Goal: Task Accomplishment & Management: Manage account settings

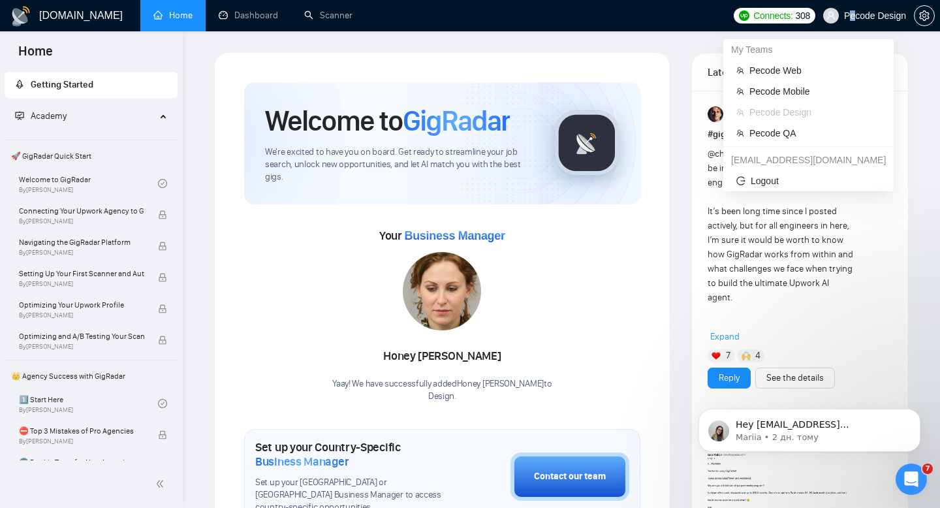
click at [851, 16] on span "Pecode Design" at bounding box center [875, 16] width 62 height 0
click at [788, 127] on span "Pecode QA" at bounding box center [815, 133] width 131 height 14
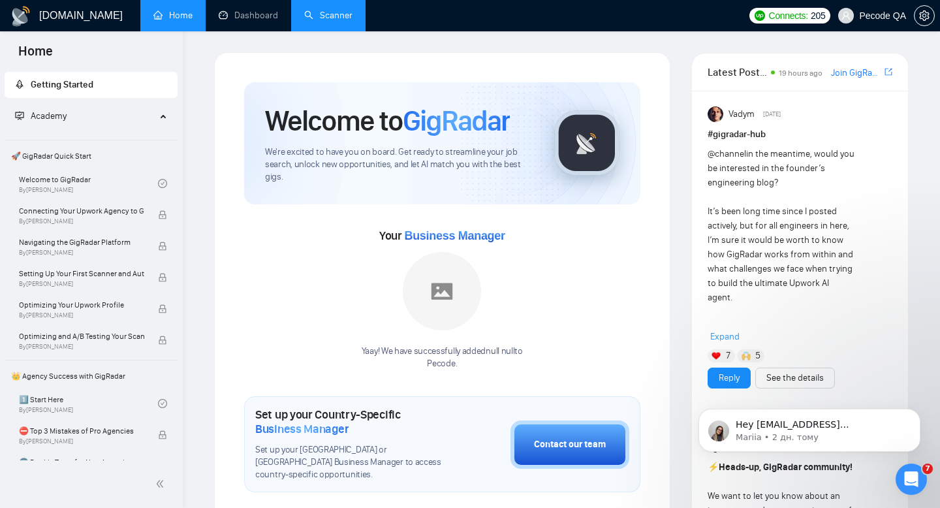
click at [319, 17] on link "Scanner" at bounding box center [328, 15] width 48 height 11
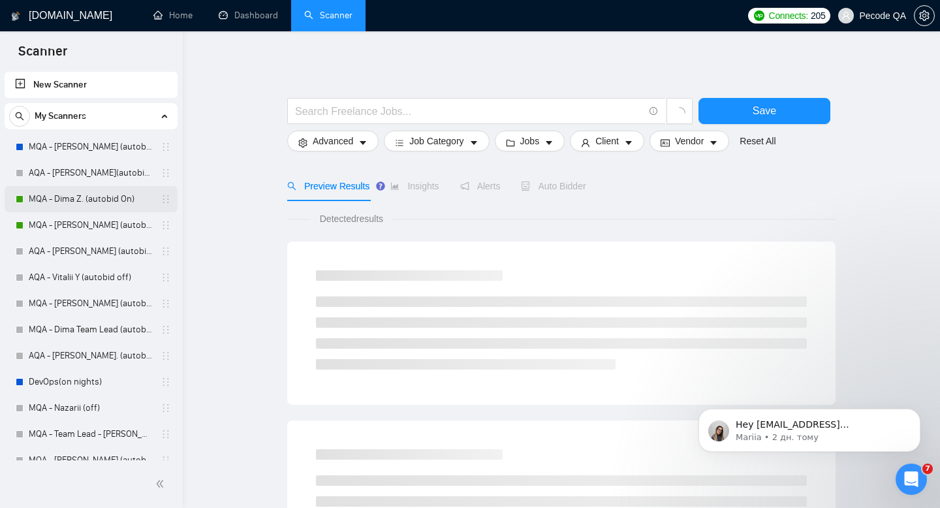
click at [95, 204] on link "MQA - Dima Z. (autobid On)" at bounding box center [91, 199] width 124 height 26
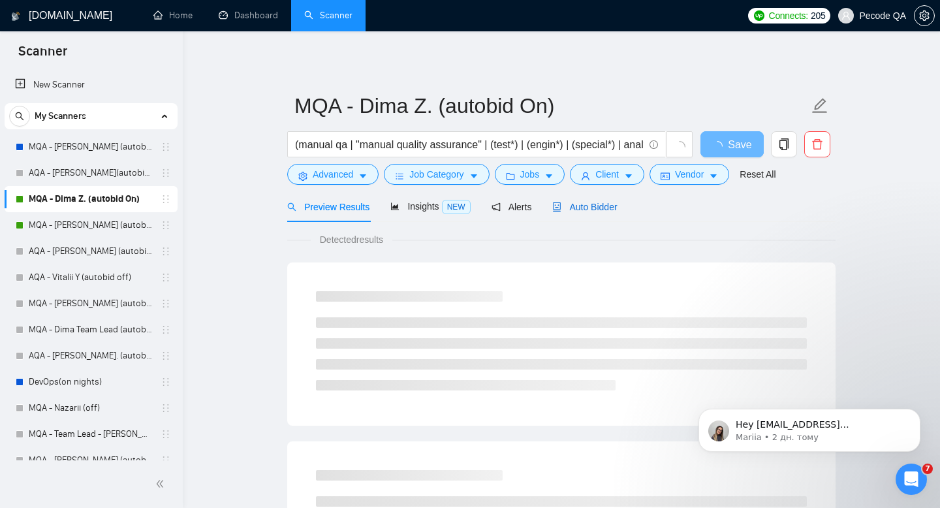
click at [585, 210] on span "Auto Bidder" at bounding box center [584, 207] width 65 height 10
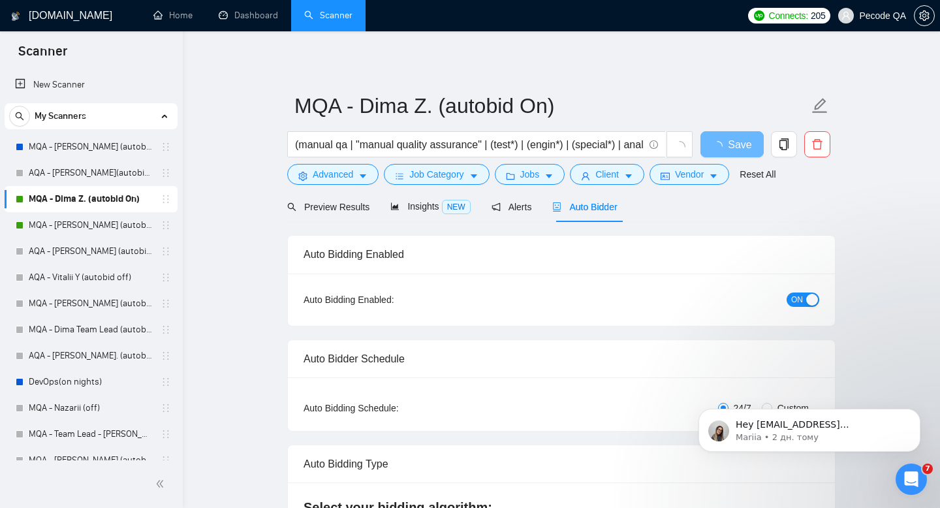
radio input "false"
radio input "true"
checkbox input "true"
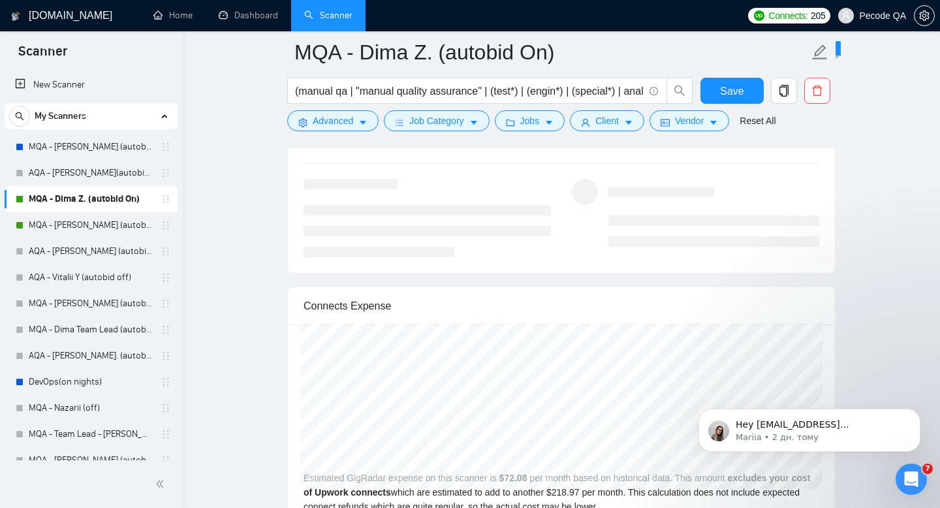
scroll to position [2554, 0]
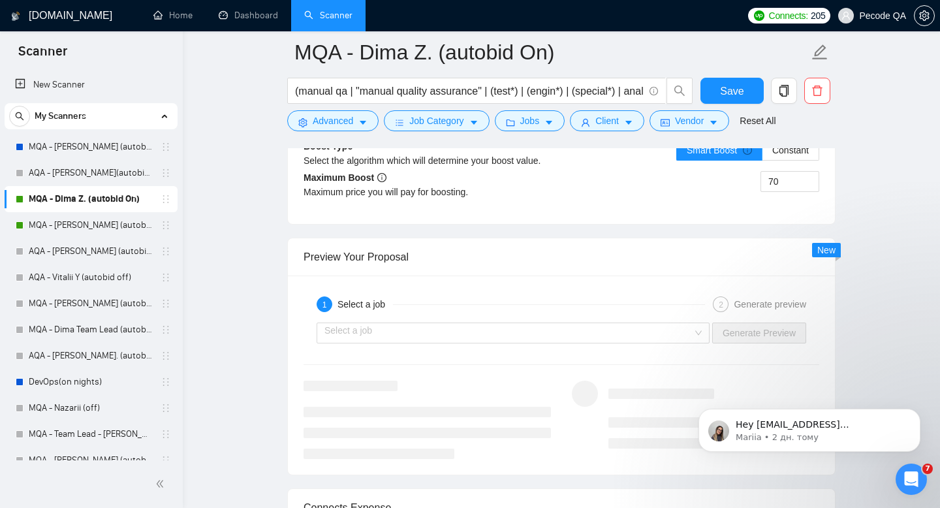
click at [489, 420] on ul at bounding box center [427, 433] width 247 height 52
click at [443, 363] on div "1 Select a job 2 Generate preview Select a job Generate Preview" at bounding box center [561, 375] width 547 height 199
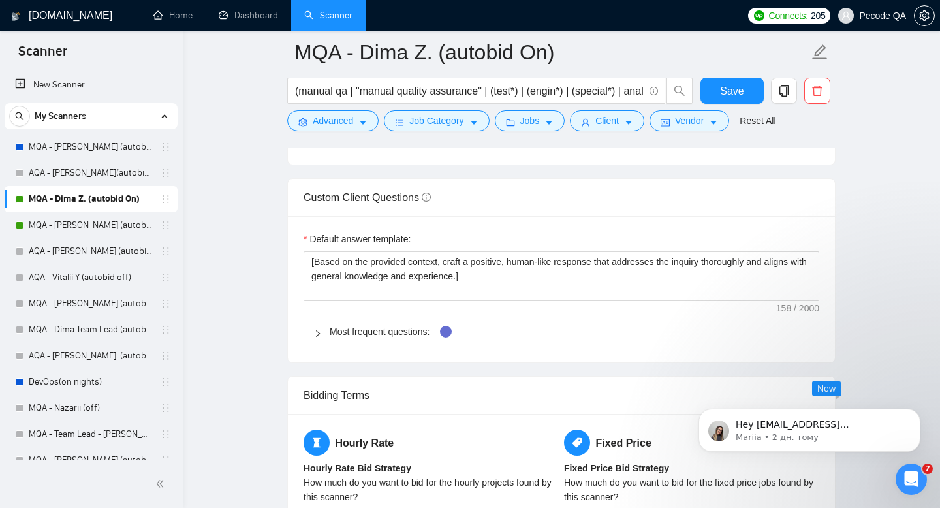
scroll to position [1989, 0]
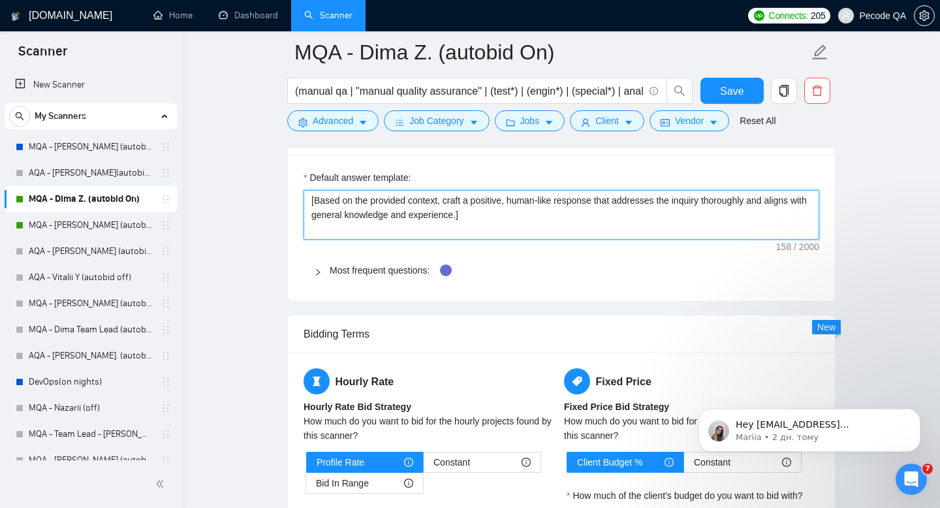
click at [475, 214] on textarea "[Based on the provided context, craft a positive, human-like response that addr…" at bounding box center [562, 215] width 516 height 50
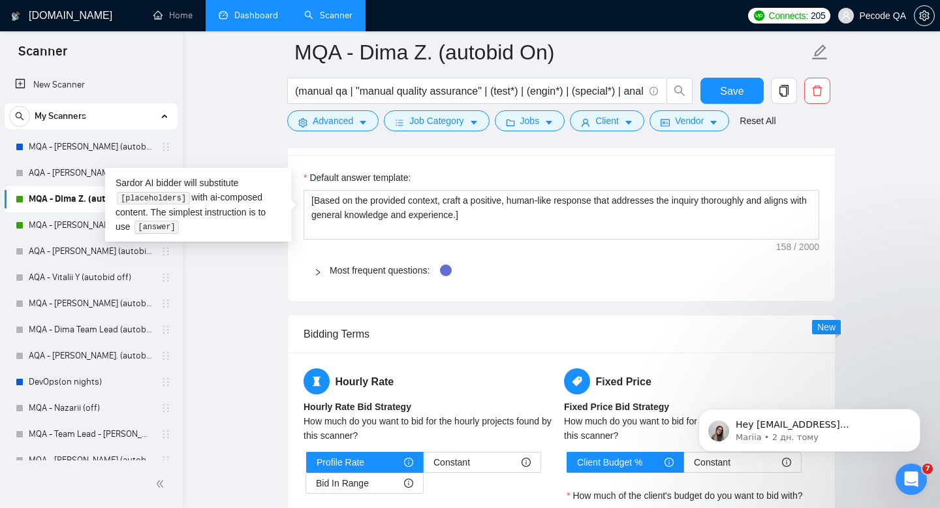
click at [244, 29] on li "Dashboard" at bounding box center [249, 15] width 86 height 31
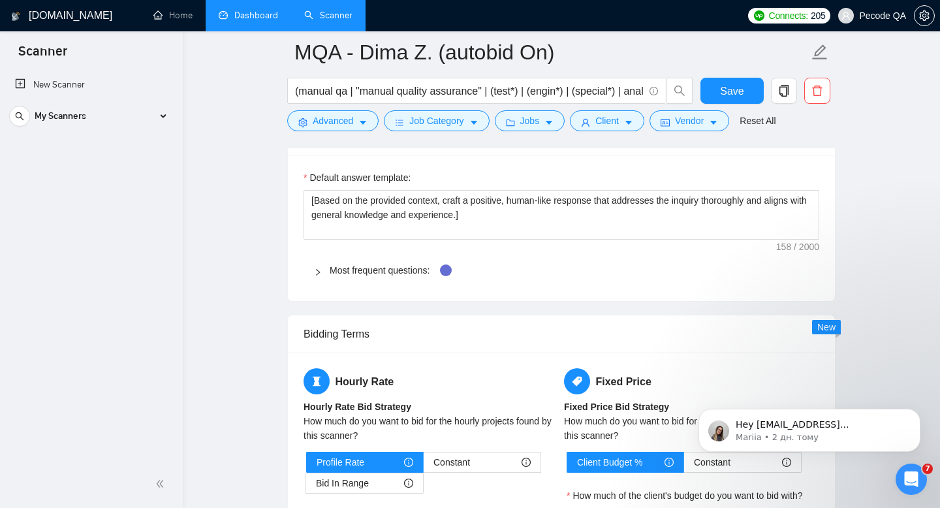
click at [237, 10] on link "Dashboard" at bounding box center [248, 15] width 59 height 11
